Goal: Information Seeking & Learning: Check status

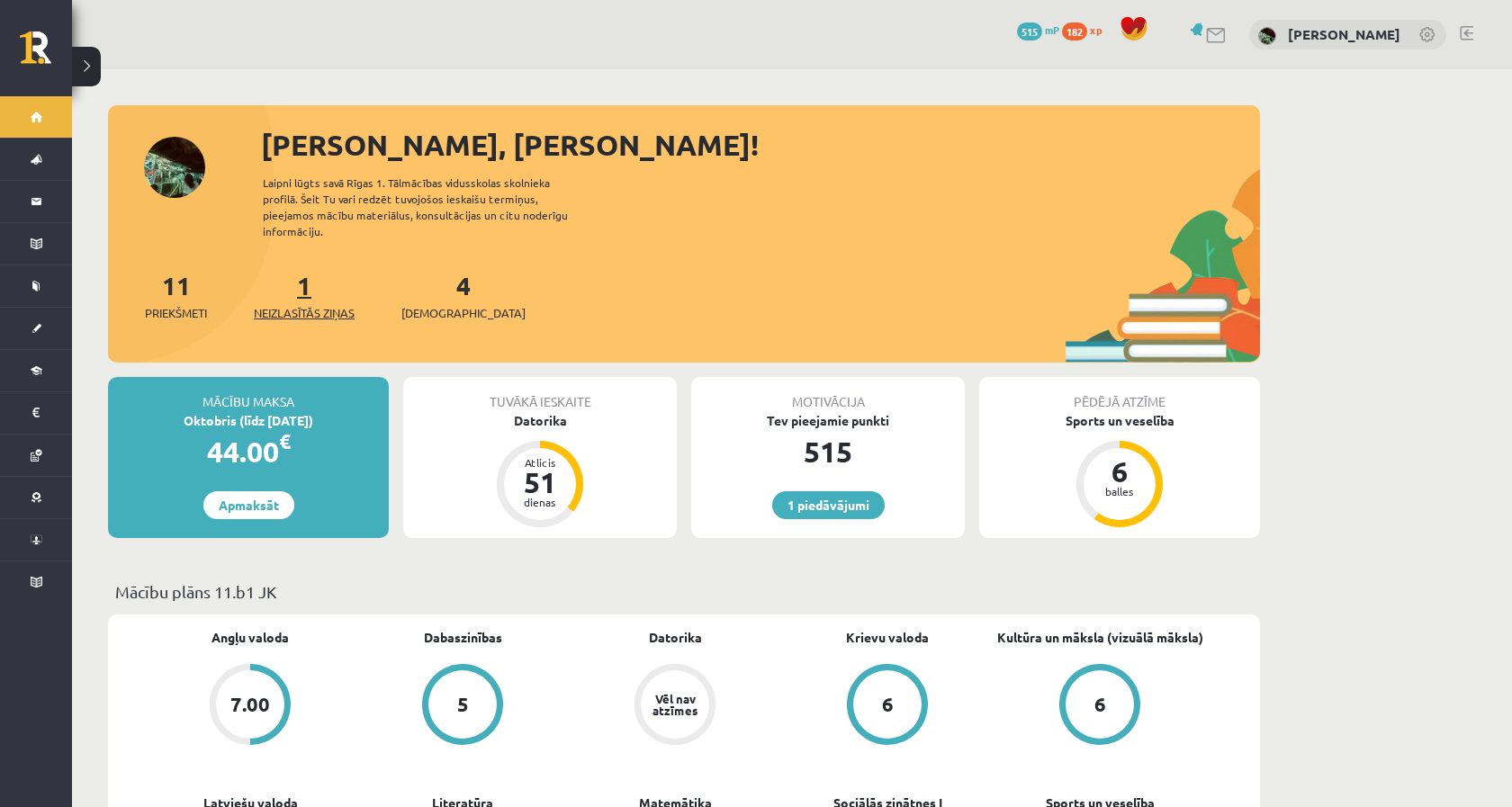
click at [312, 304] on span "Neizlasītās ziņas" at bounding box center [304, 313] width 101 height 18
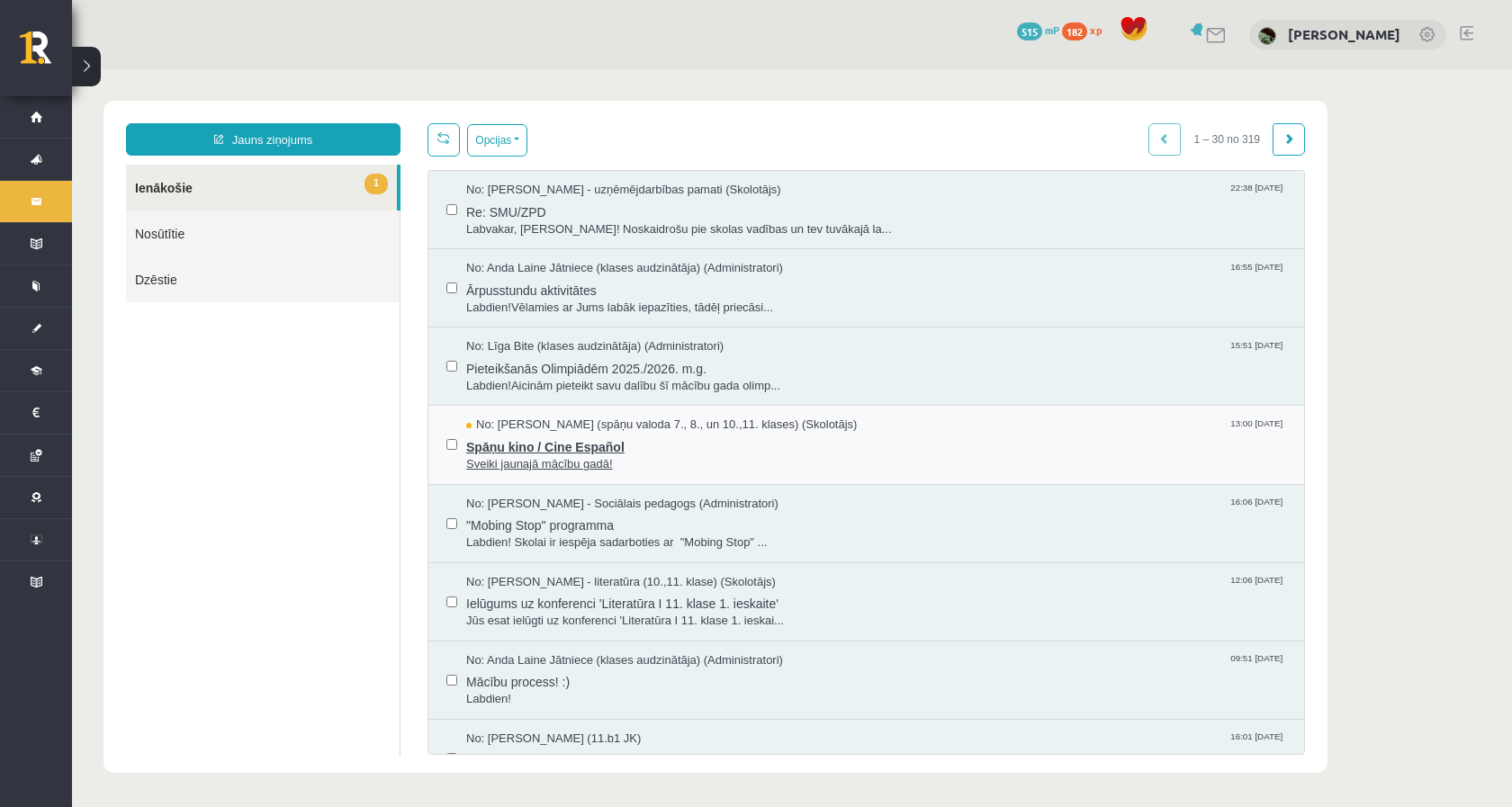
click at [792, 452] on span "Spāņu kino / Cine Español" at bounding box center [876, 445] width 820 height 22
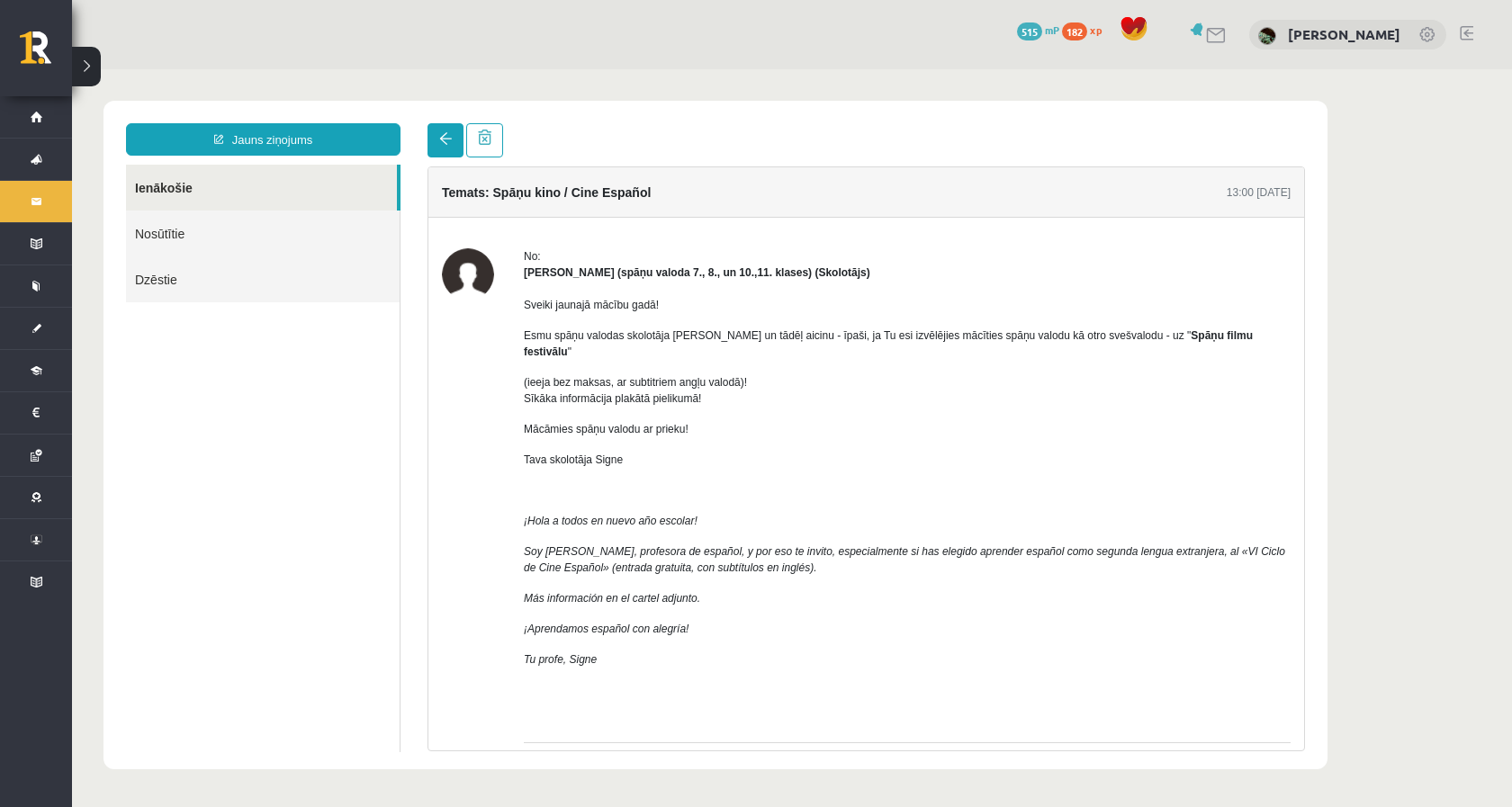
click at [451, 149] on link at bounding box center [445, 140] width 36 height 34
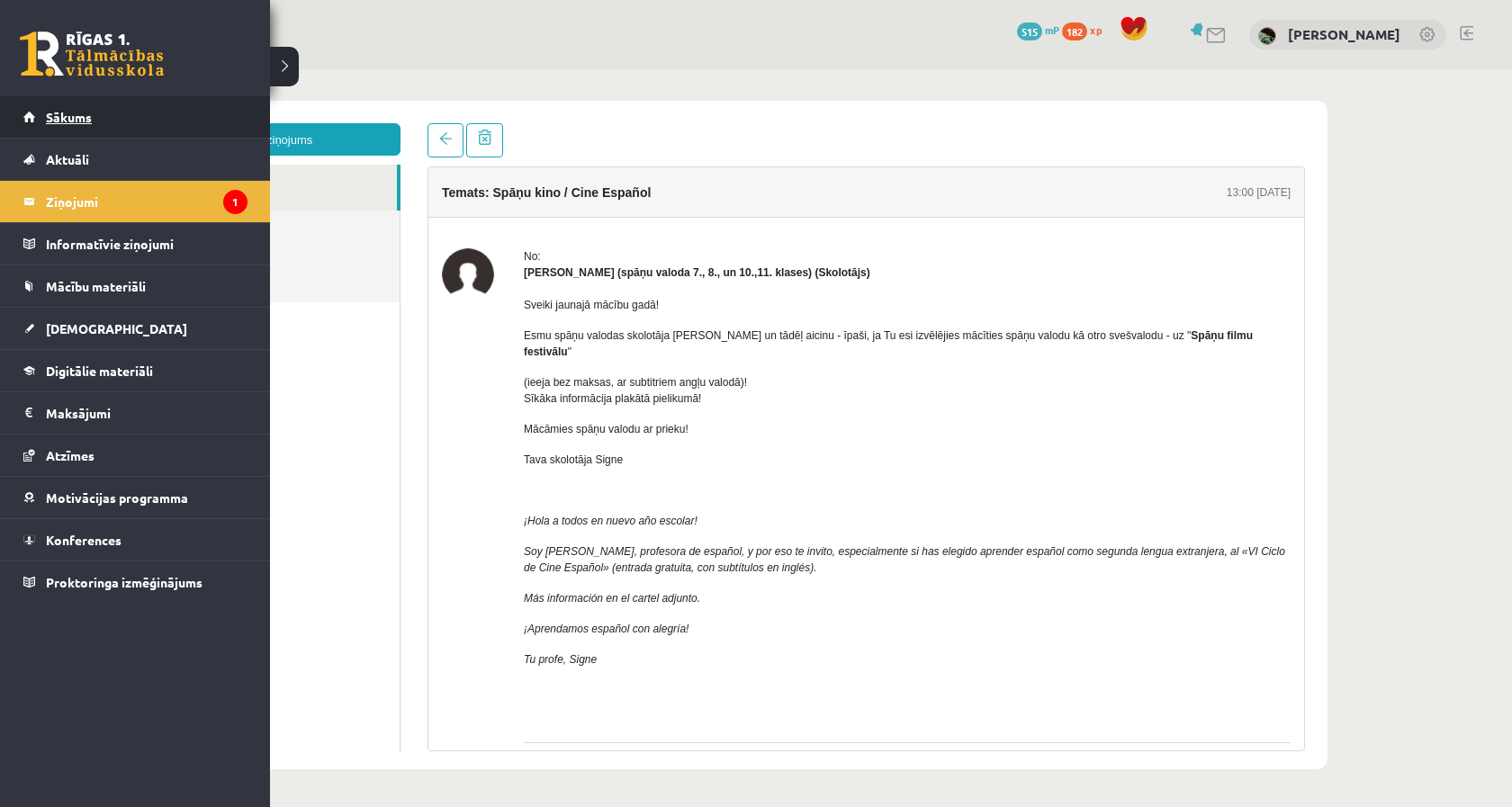
click at [70, 128] on link "Sākums" at bounding box center [135, 117] width 224 height 41
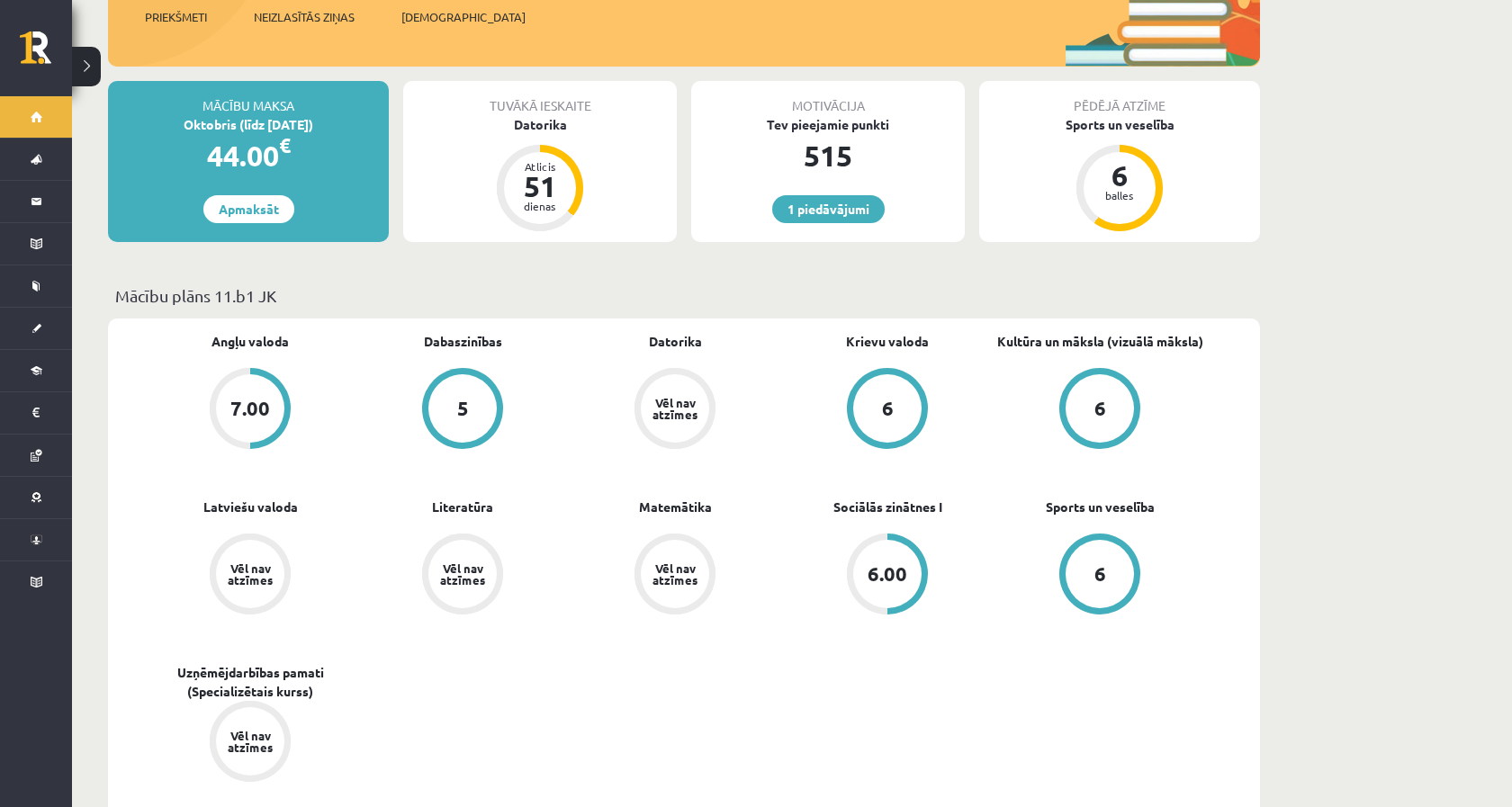
scroll to position [232, 0]
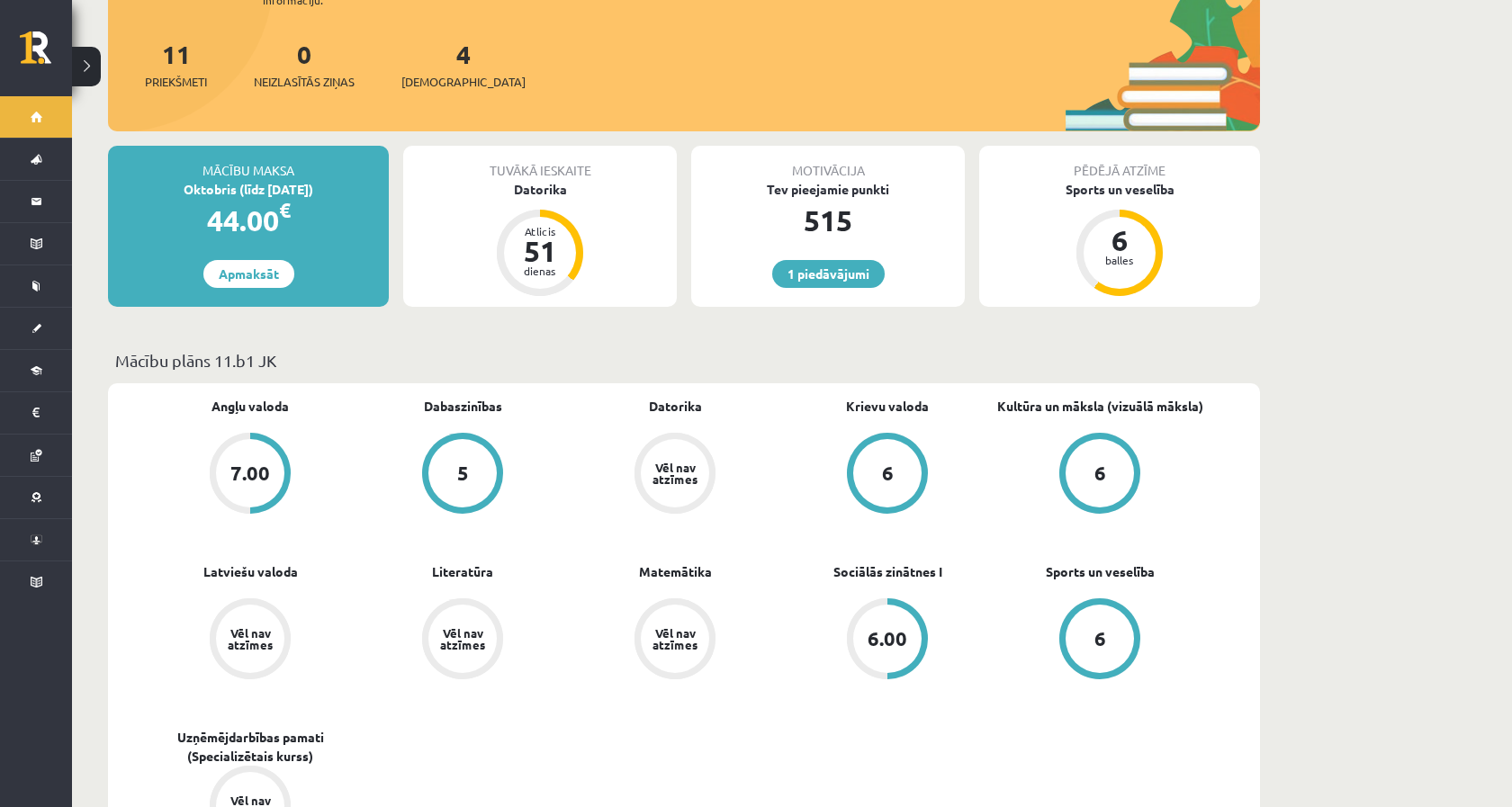
click at [266, 470] on div "7.00" at bounding box center [250, 473] width 68 height 68
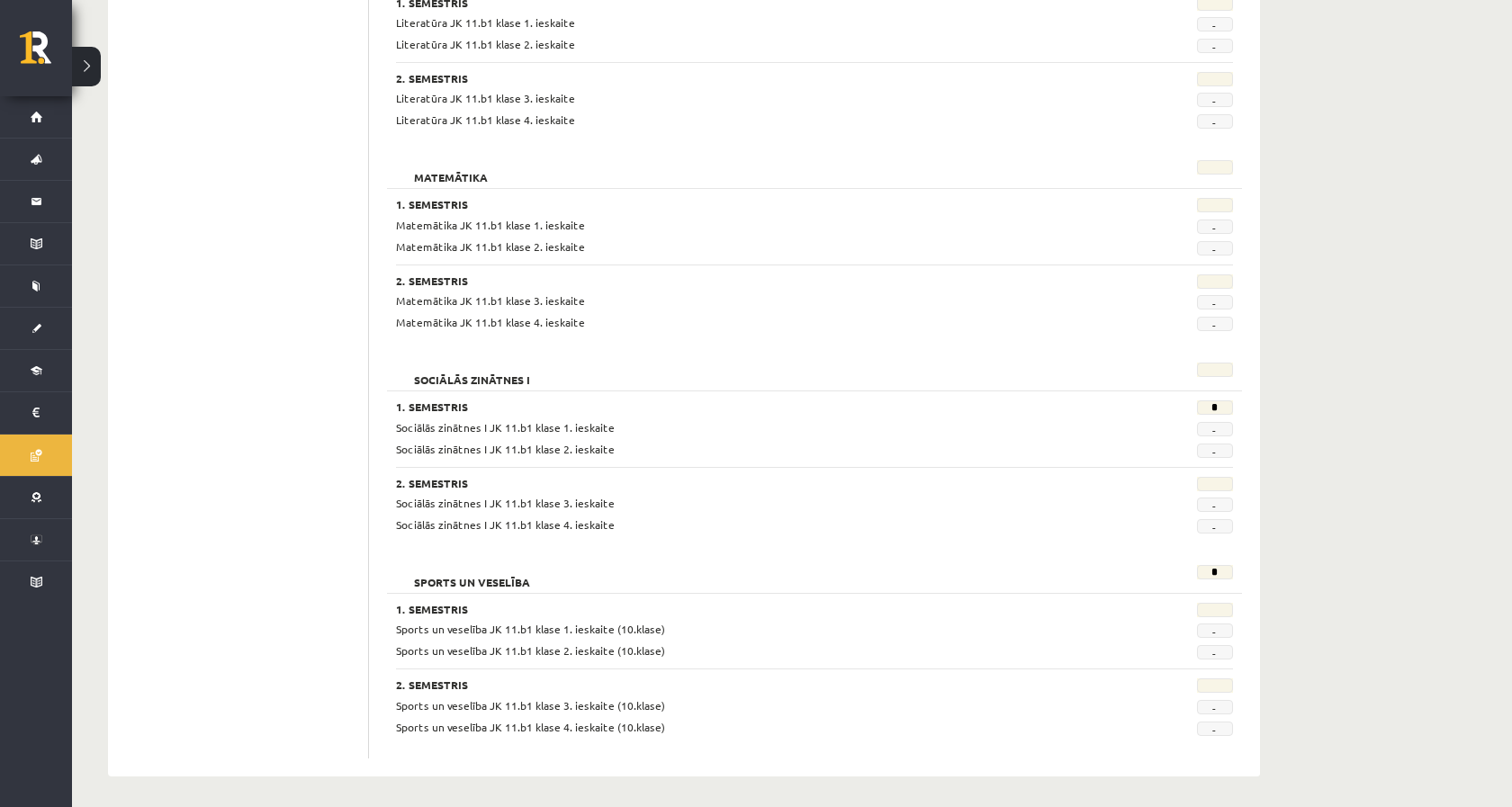
scroll to position [1550, 0]
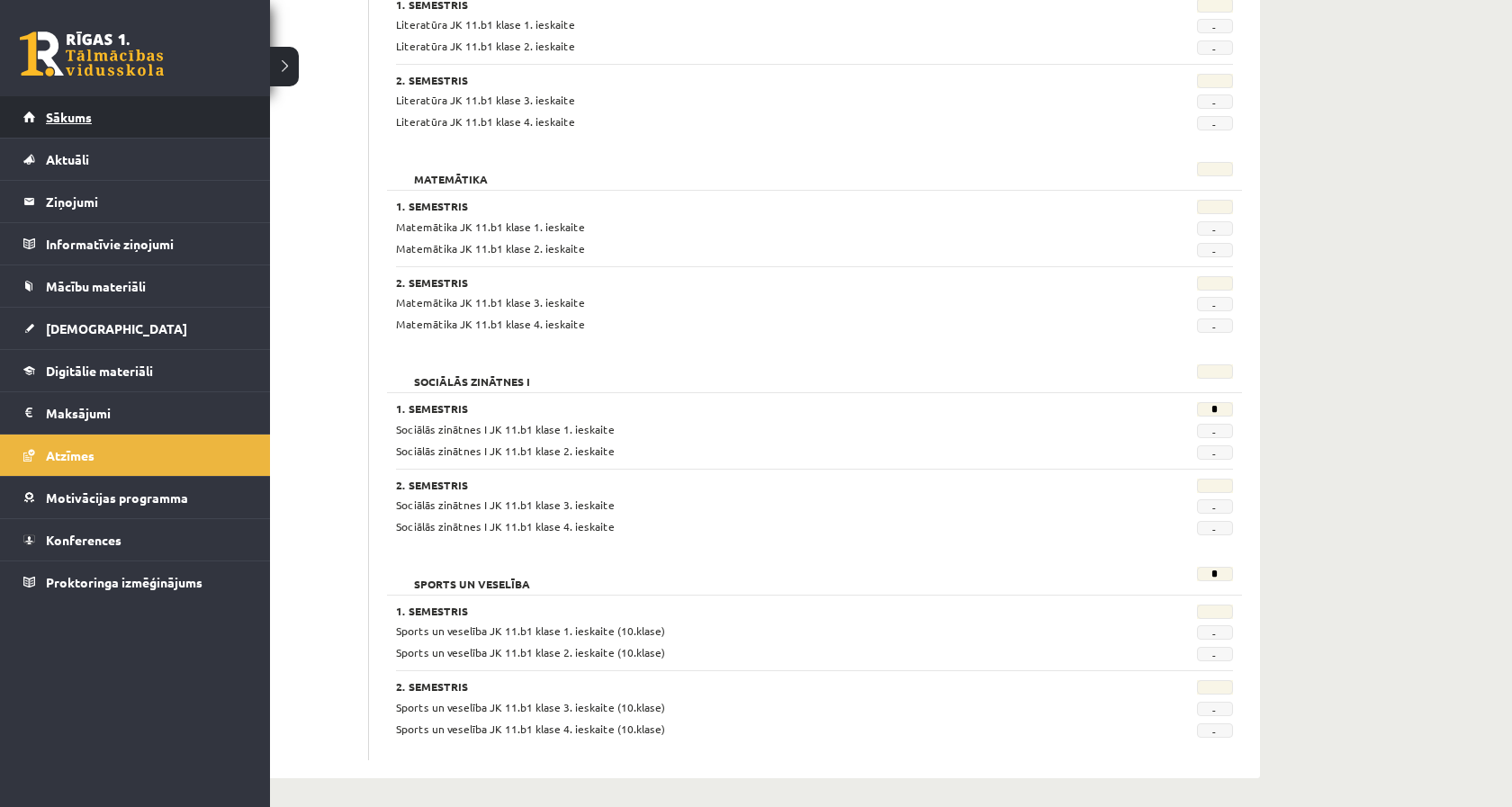
click at [58, 104] on link "Sākums" at bounding box center [135, 117] width 224 height 41
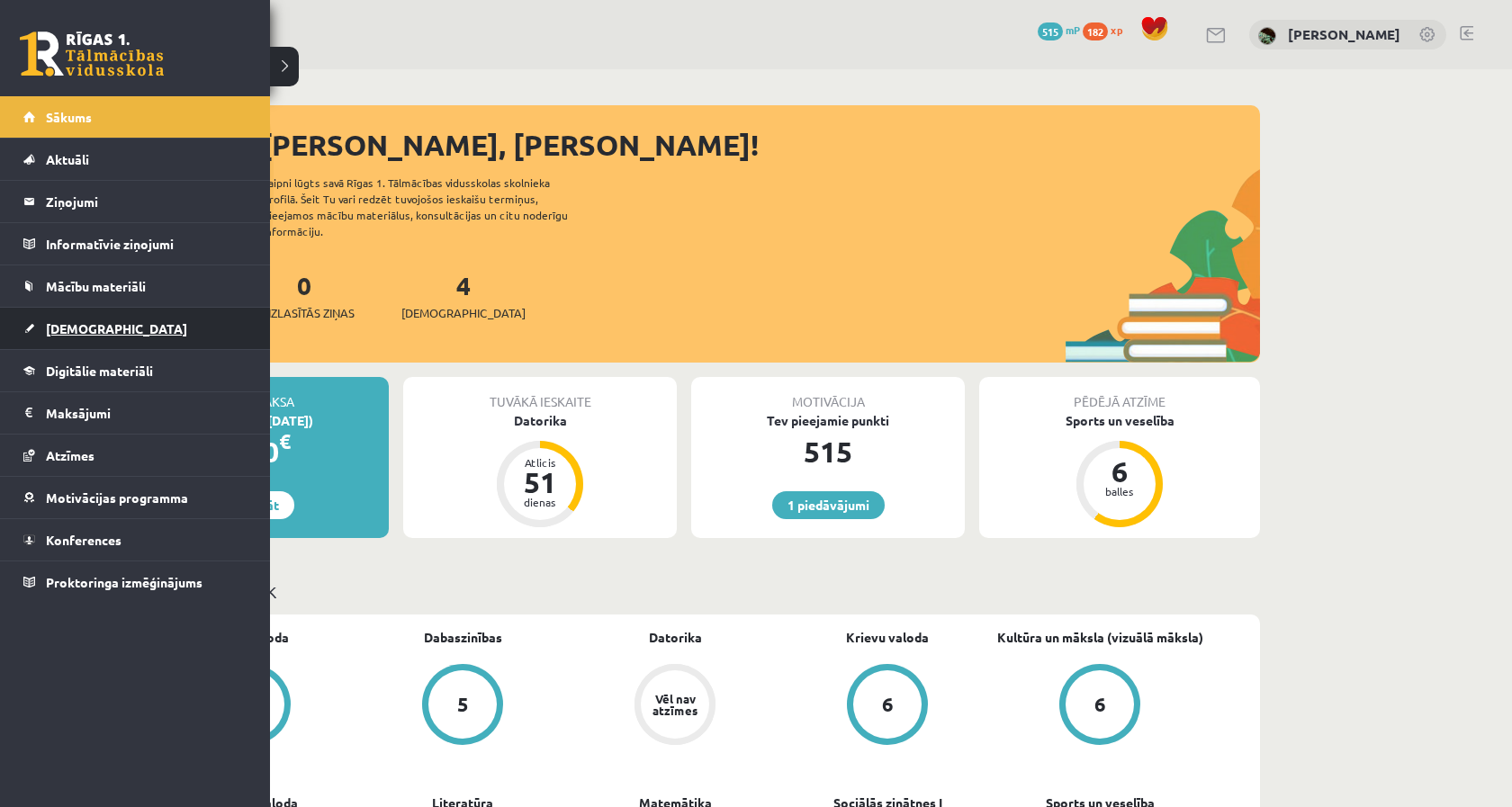
click at [61, 337] on link "[DEMOGRAPHIC_DATA]" at bounding box center [135, 328] width 224 height 41
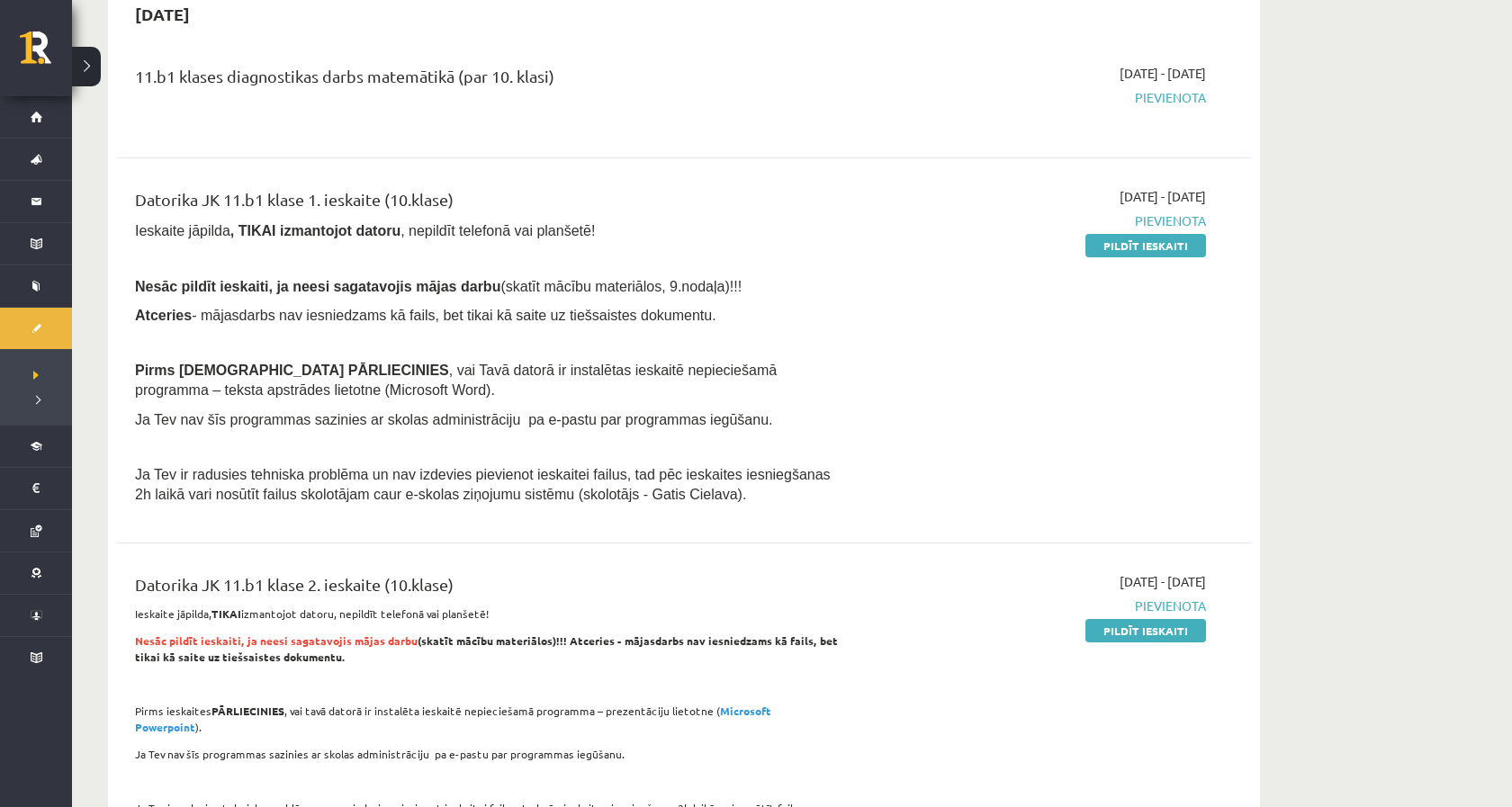
scroll to position [1383, 0]
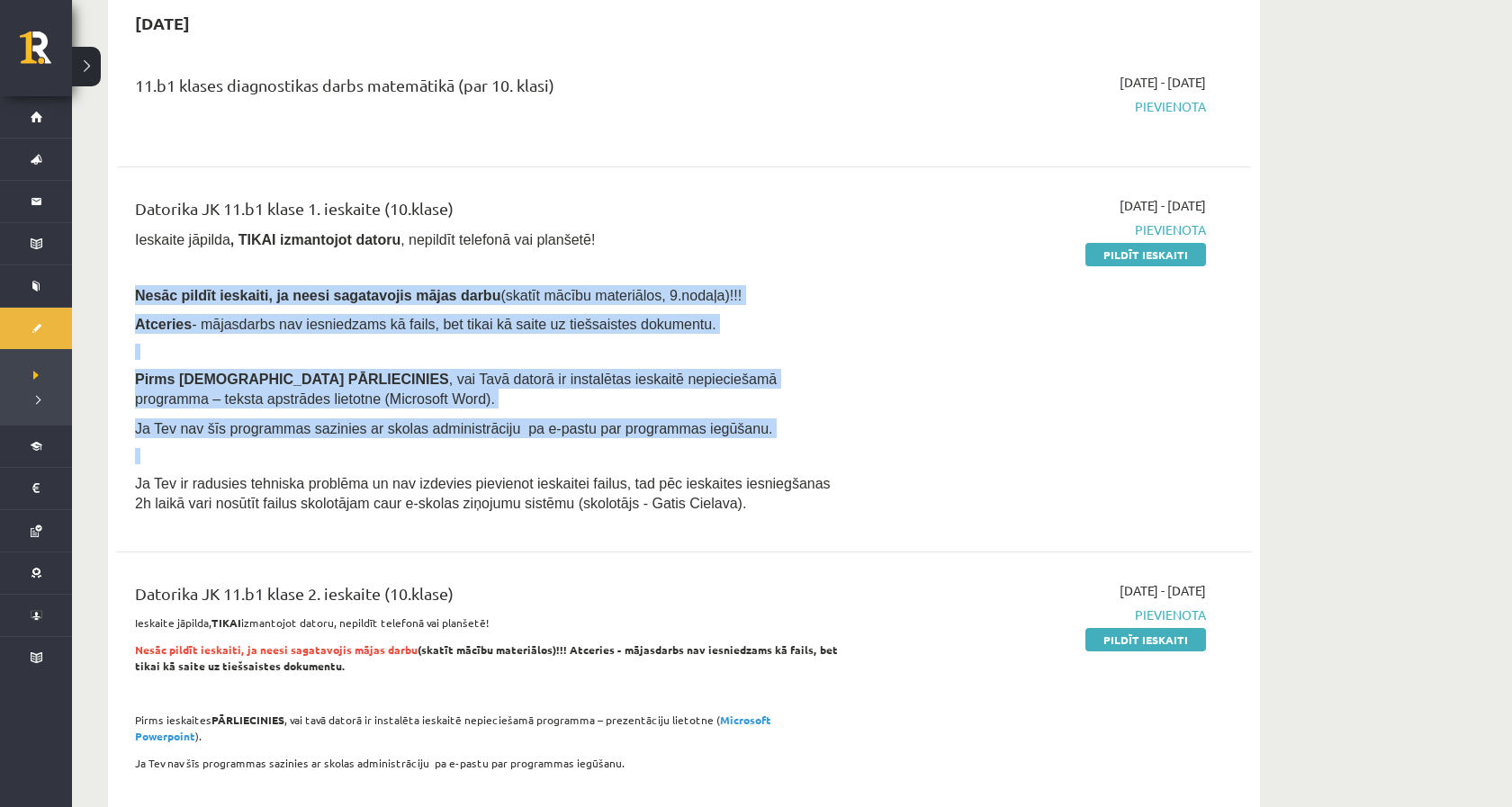
drag, startPoint x: 135, startPoint y: 264, endPoint x: 836, endPoint y: 451, distance: 725.5
click at [836, 451] on div "Datorika JK 11.b1 klase 1. ieskaite (10.klase) Ieskaite jāpilda , TIKAI izmanto…" at bounding box center [487, 358] width 732 height 326
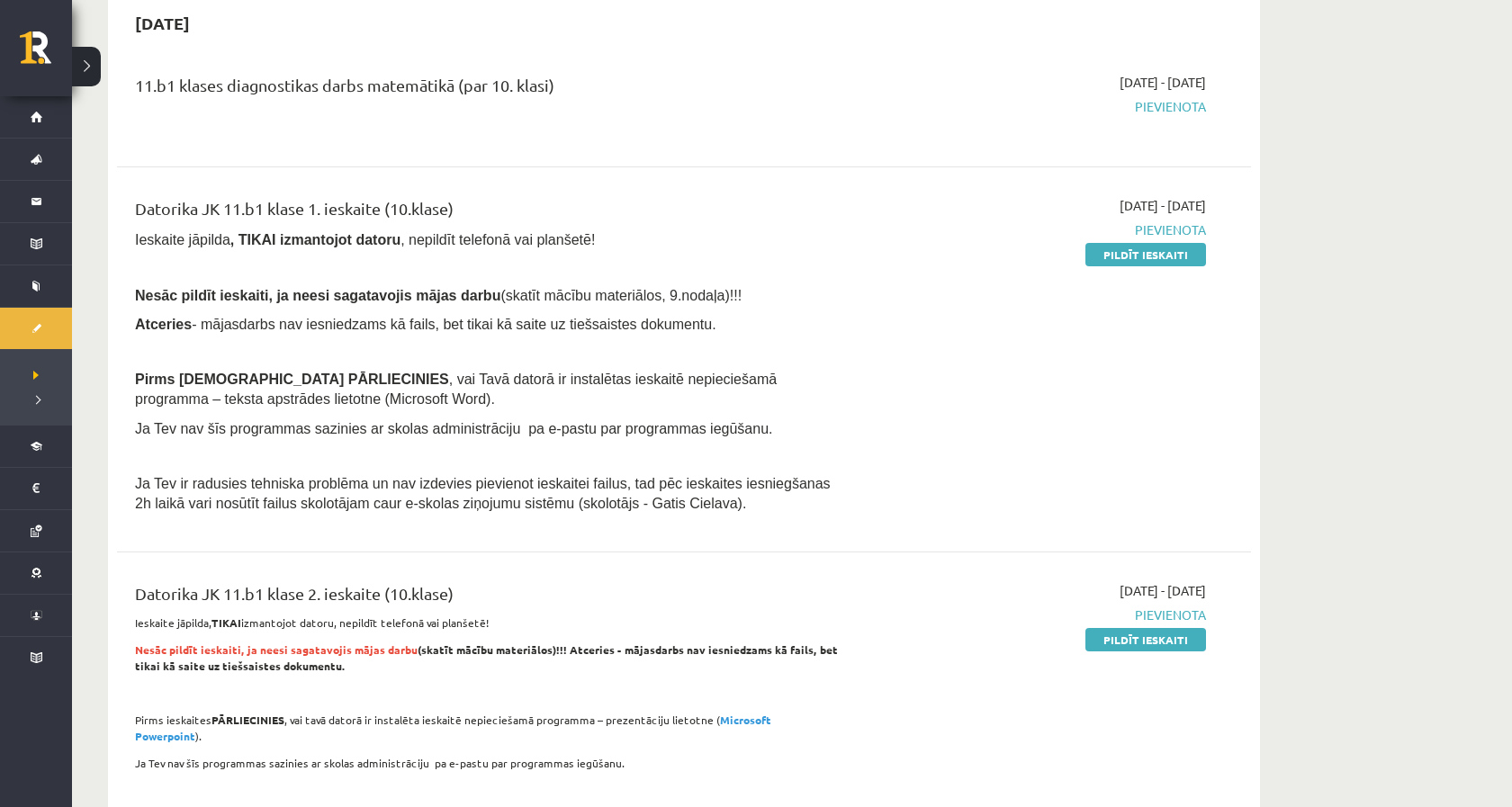
click at [804, 486] on p "Ja Tev ir radusies tehniska problēma un nav izdevies pievienot ieskaitei failus…" at bounding box center [487, 493] width 705 height 40
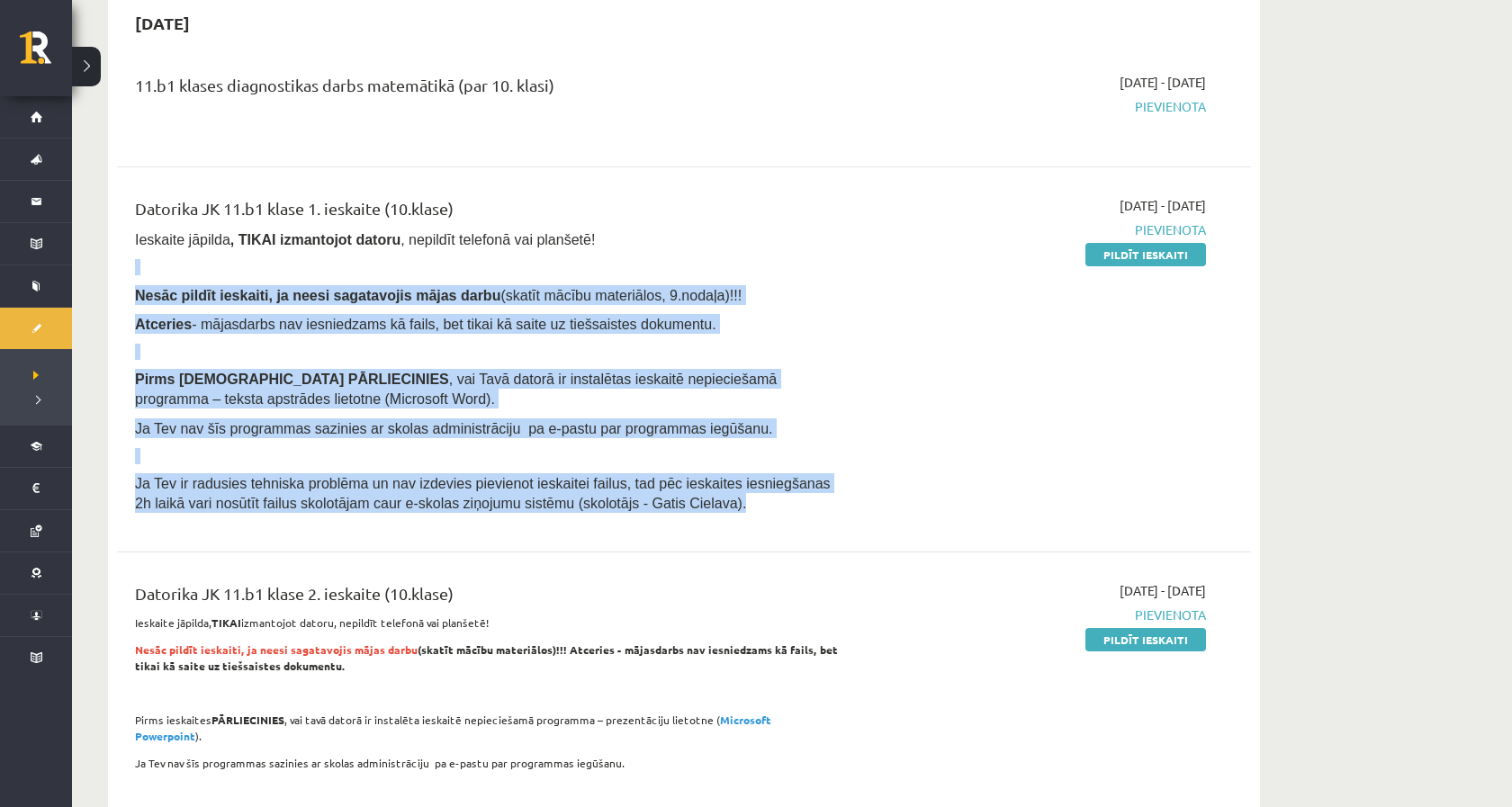
drag, startPoint x: 804, startPoint y: 486, endPoint x: 196, endPoint y: 242, distance: 655.1
click at [196, 242] on div "Datorika JK 11.b1 klase 1. ieskaite (10.klase) Ieskaite jāpilda , TIKAI izmanto…" at bounding box center [487, 358] width 732 height 326
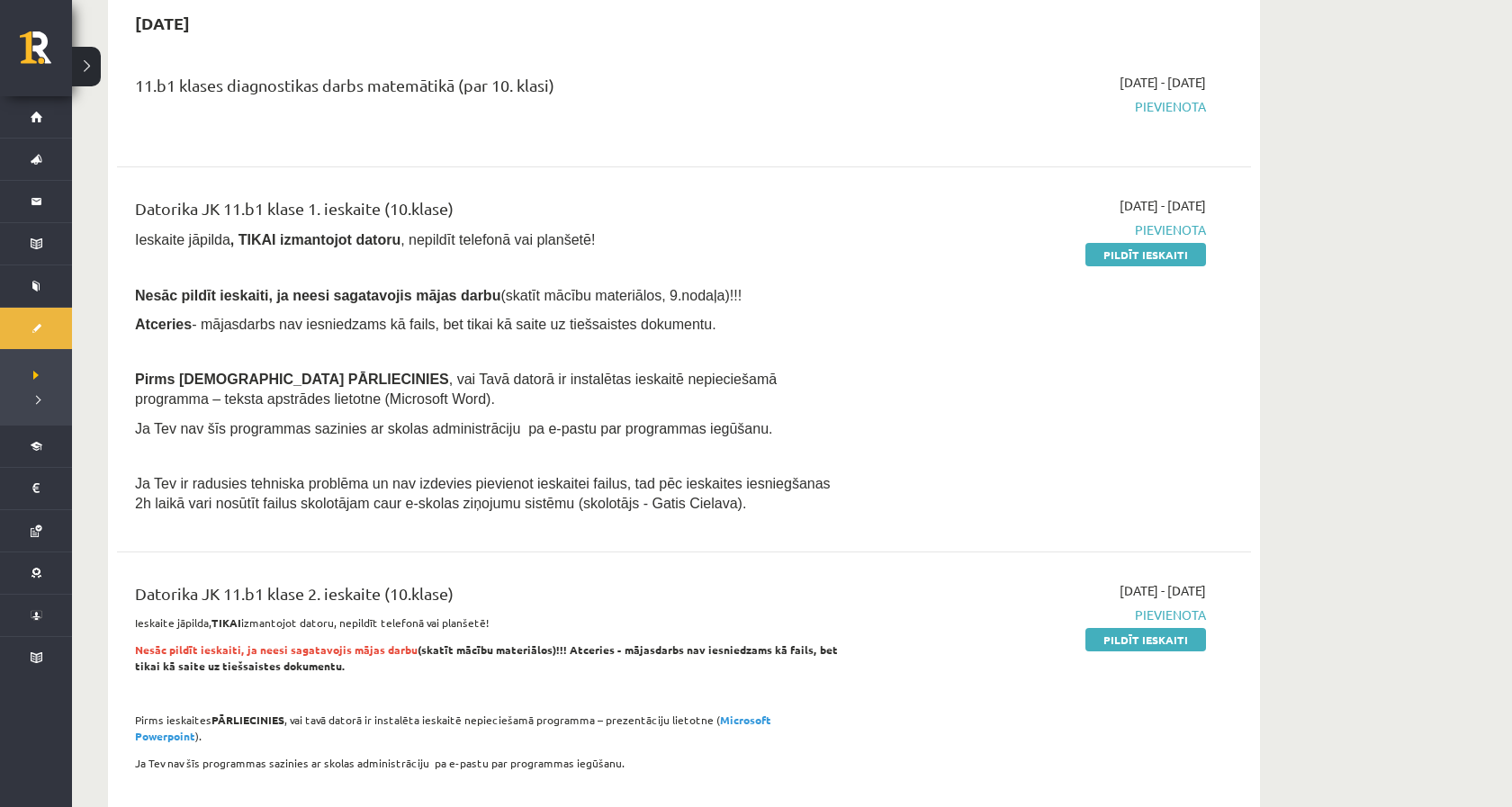
click at [201, 233] on span "Ieskaite jāpilda , TIKAI izmantojot datoru , nepildīt telefonā vai planšetē!" at bounding box center [365, 240] width 460 height 16
click at [255, 142] on div "11.b1 klases diagnostikas darbs matemātikā (par 10. klasi) [DATE] - [DATE] [GEO…" at bounding box center [684, 106] width 1134 height 101
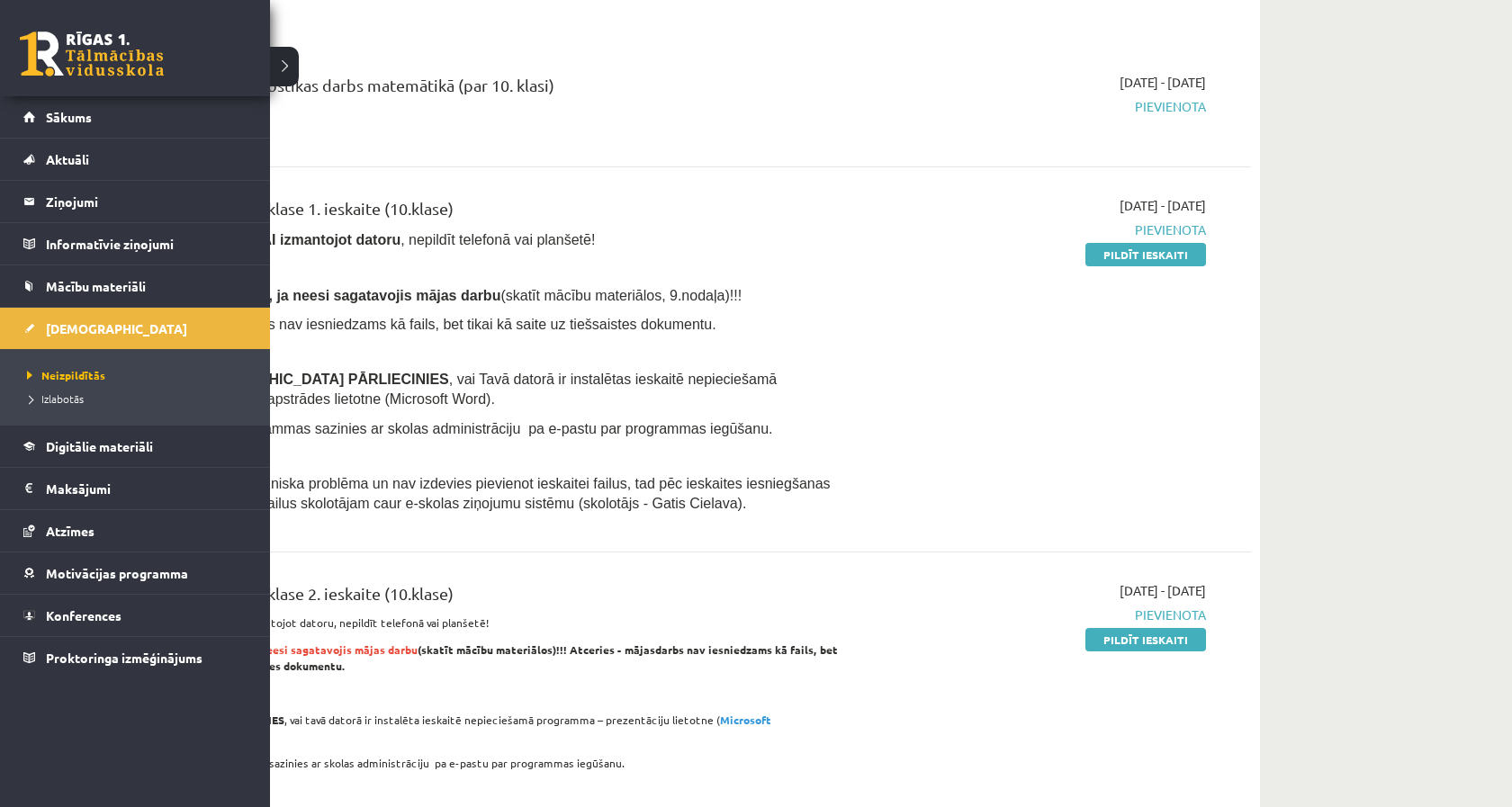
click at [27, 60] on link at bounding box center [92, 53] width 144 height 45
